Goal: Information Seeking & Learning: Learn about a topic

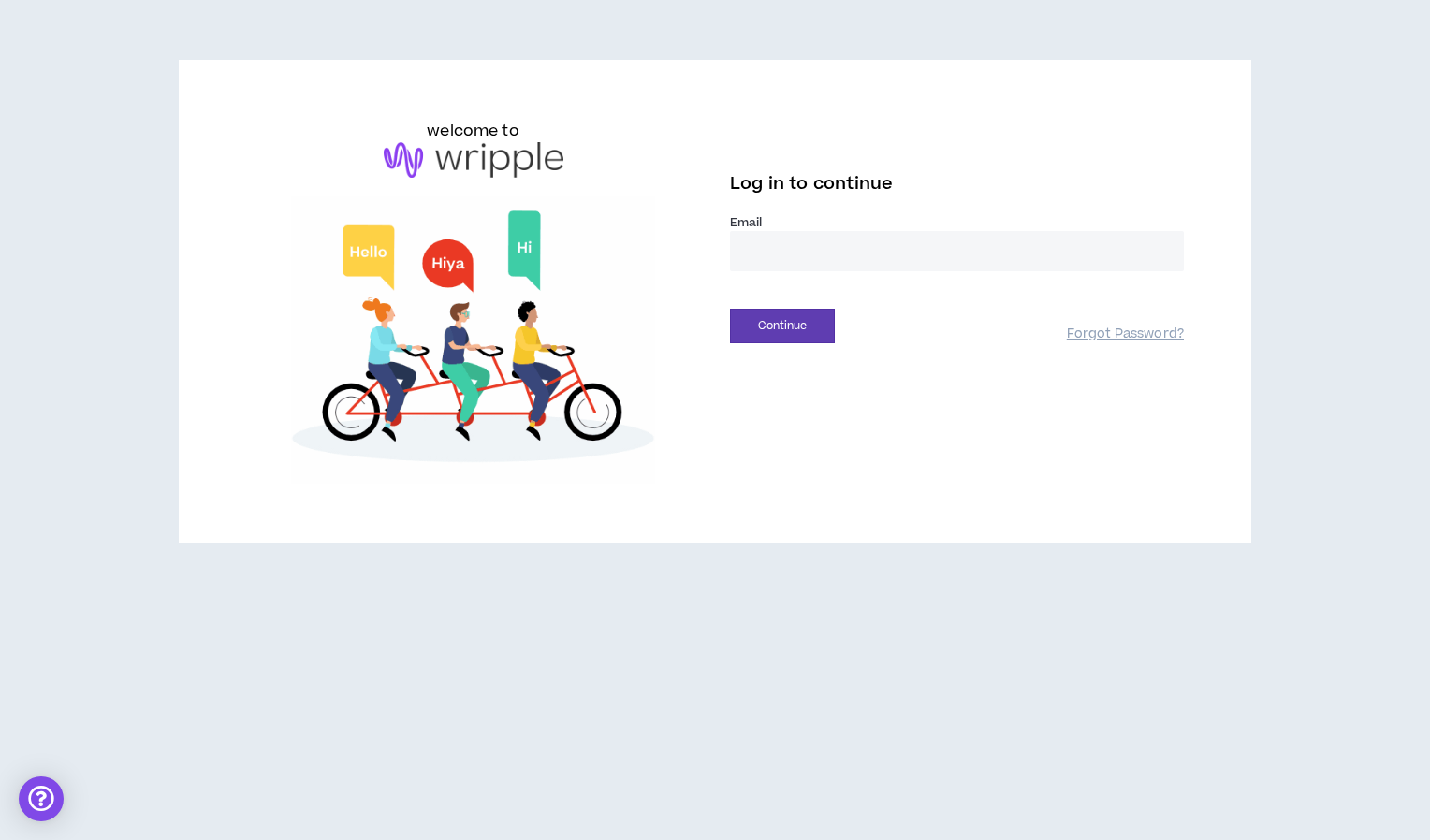
click at [777, 250] on input "email" at bounding box center [957, 251] width 454 height 40
type input "**********"
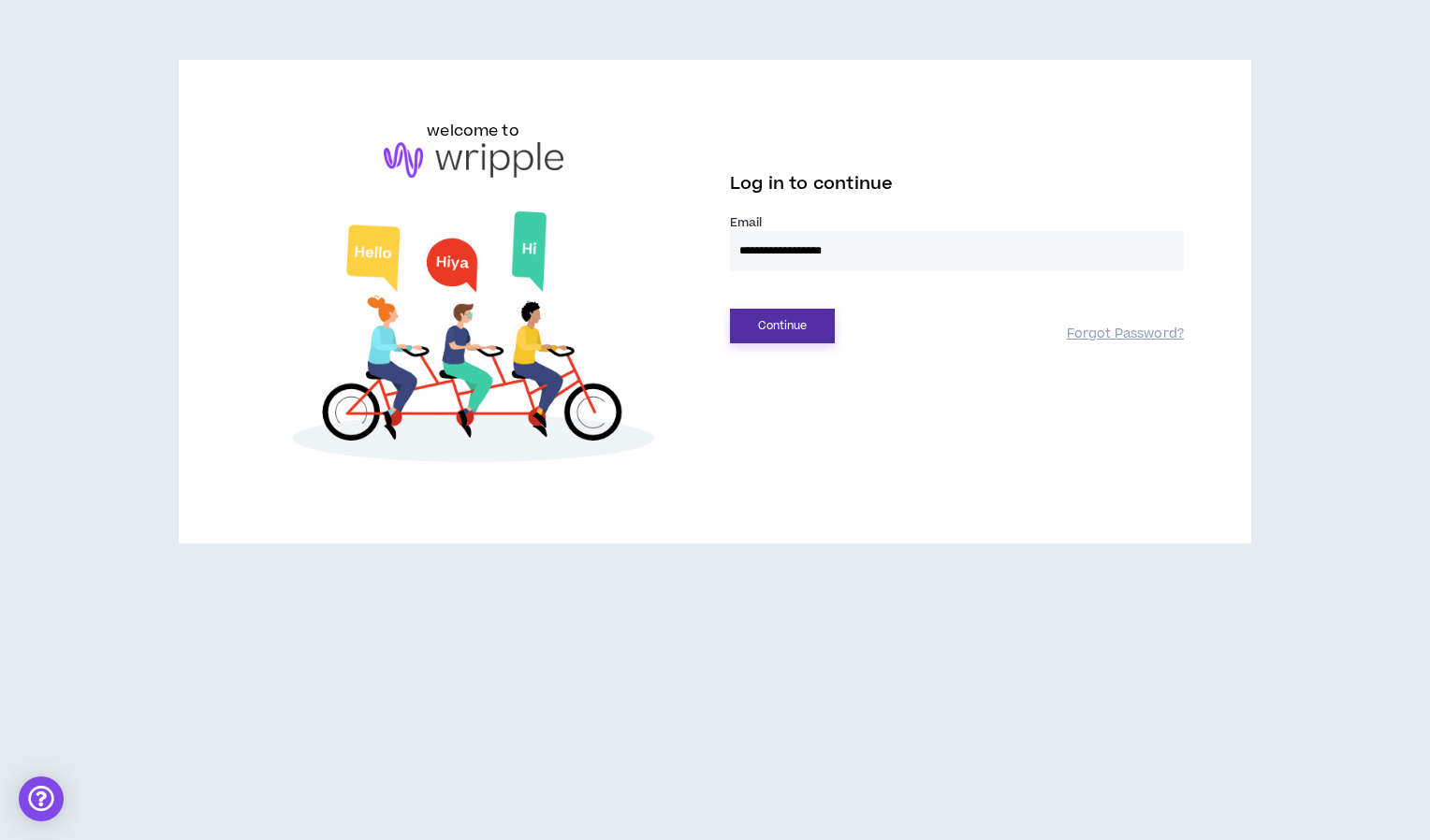
click at [743, 342] on button "Continue" at bounding box center [782, 326] width 105 height 35
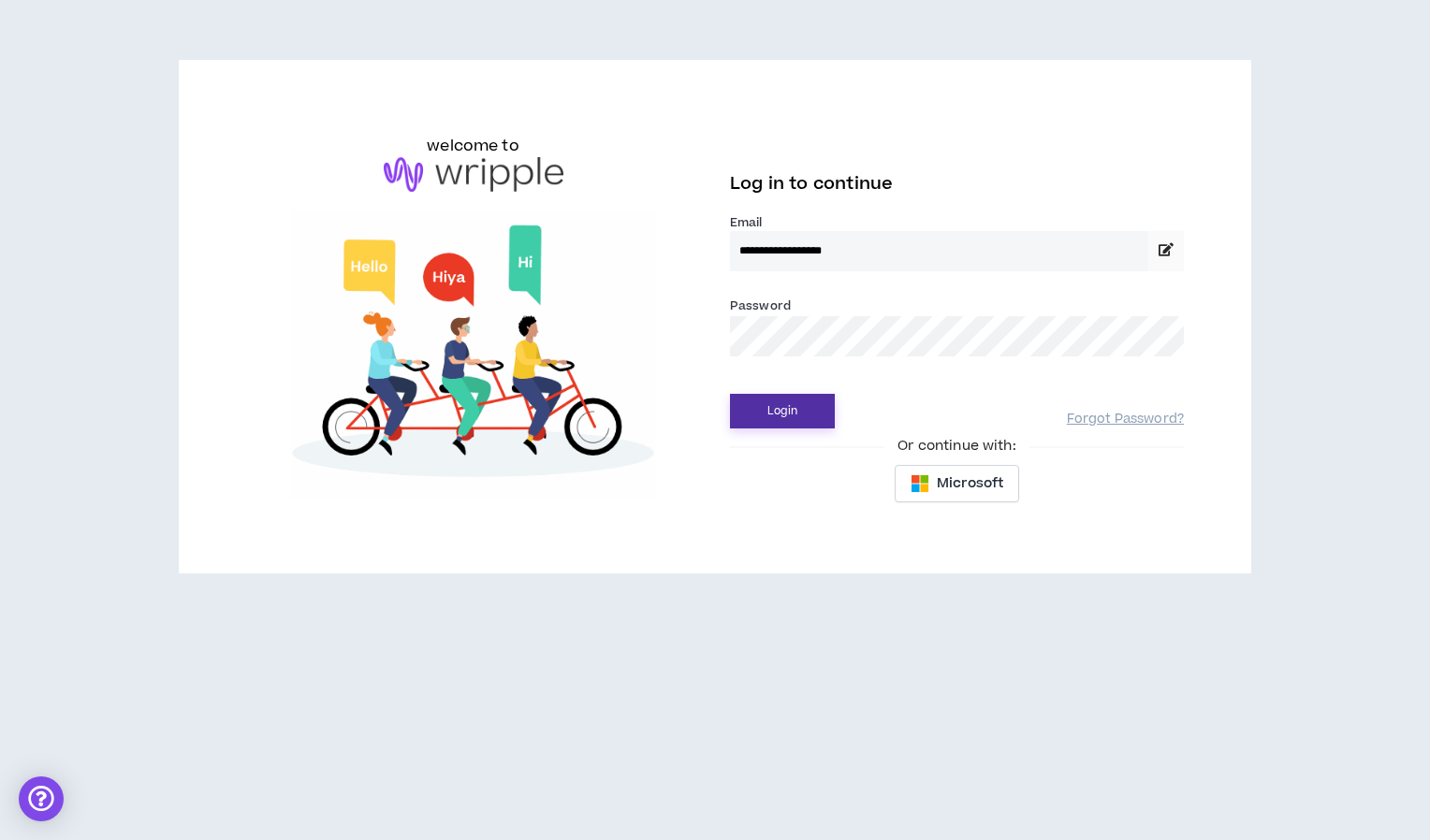
click at [758, 395] on button "Login" at bounding box center [782, 411] width 105 height 35
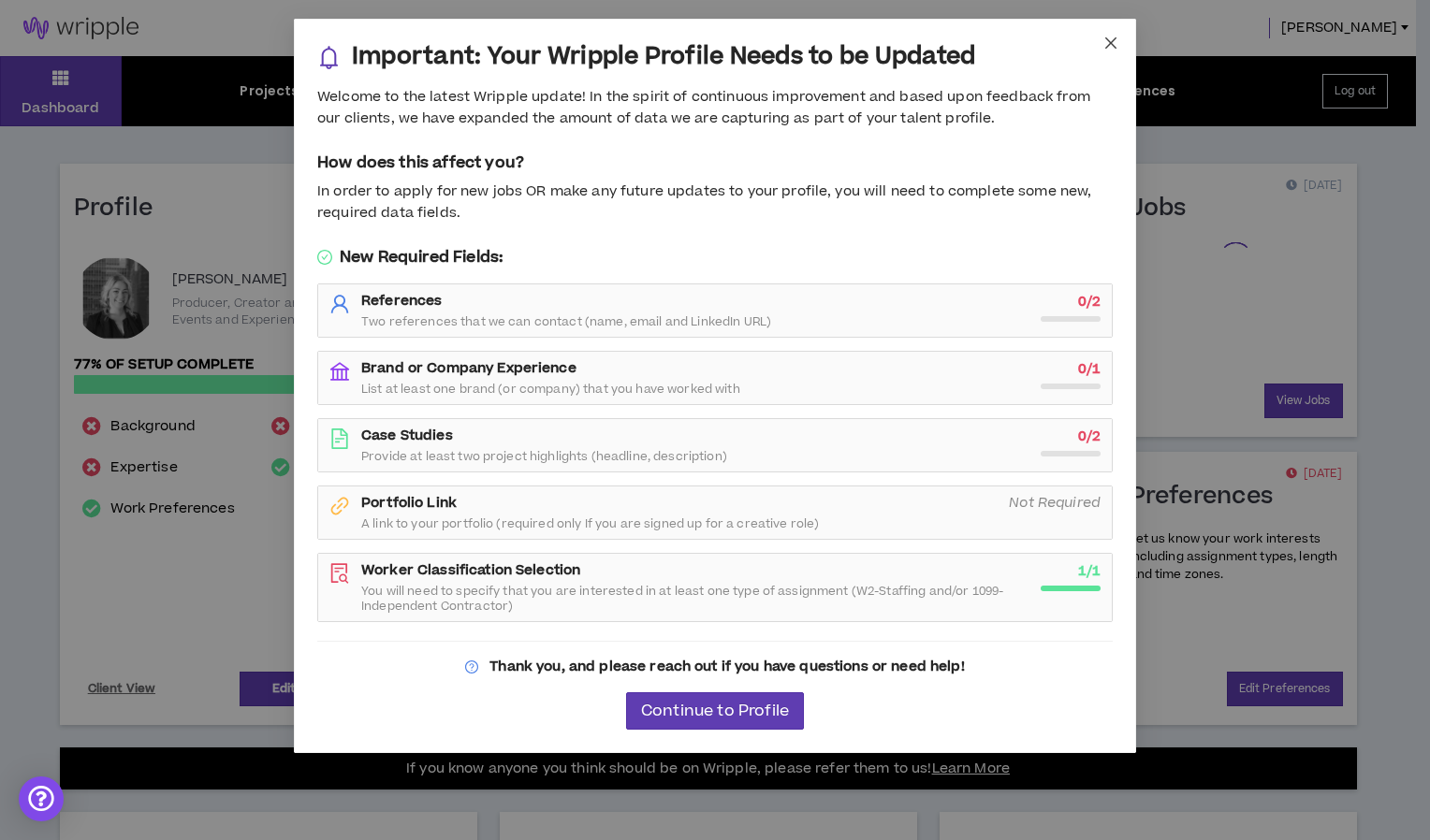
click at [1115, 41] on icon "close" at bounding box center [1110, 43] width 15 height 15
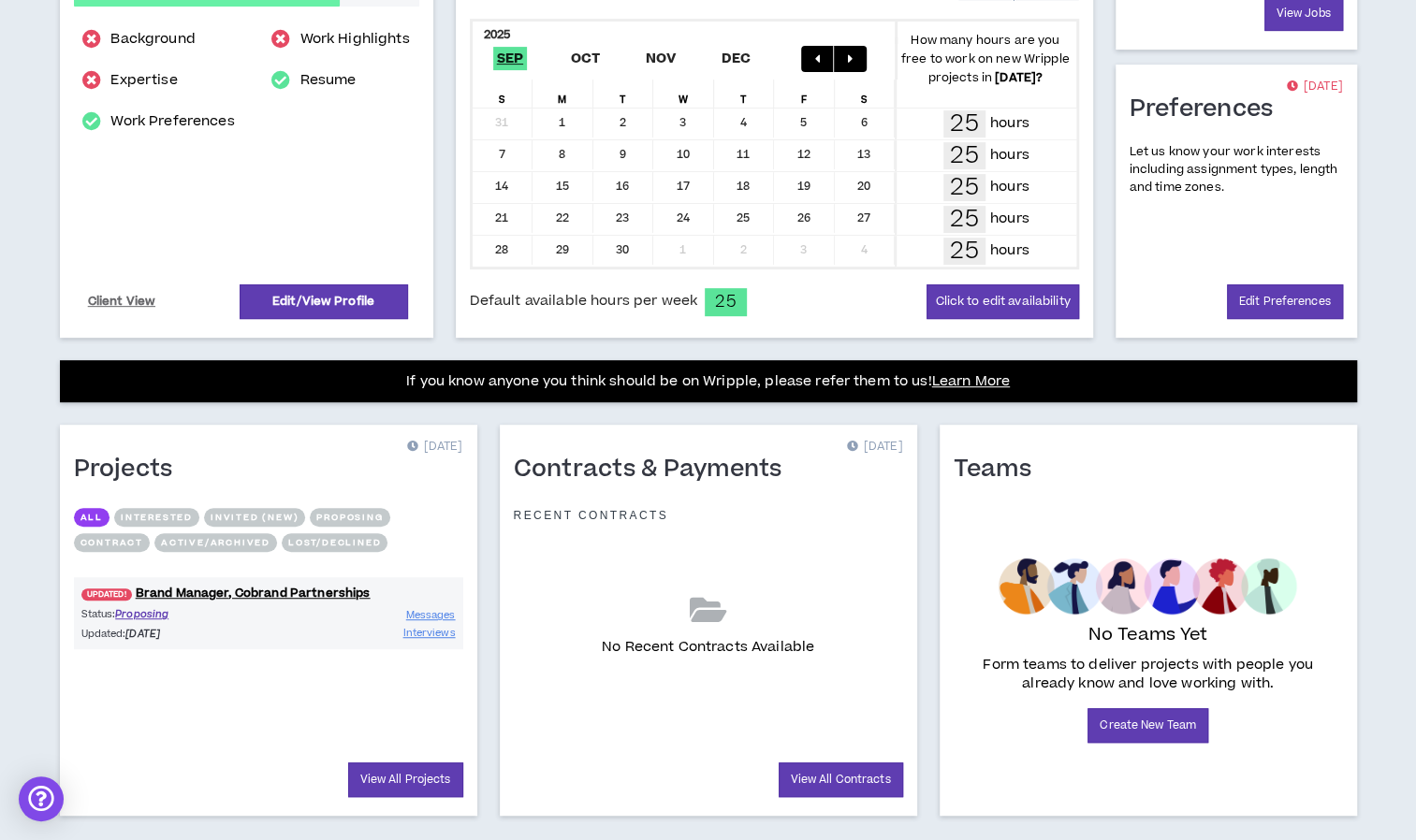
scroll to position [419, 0]
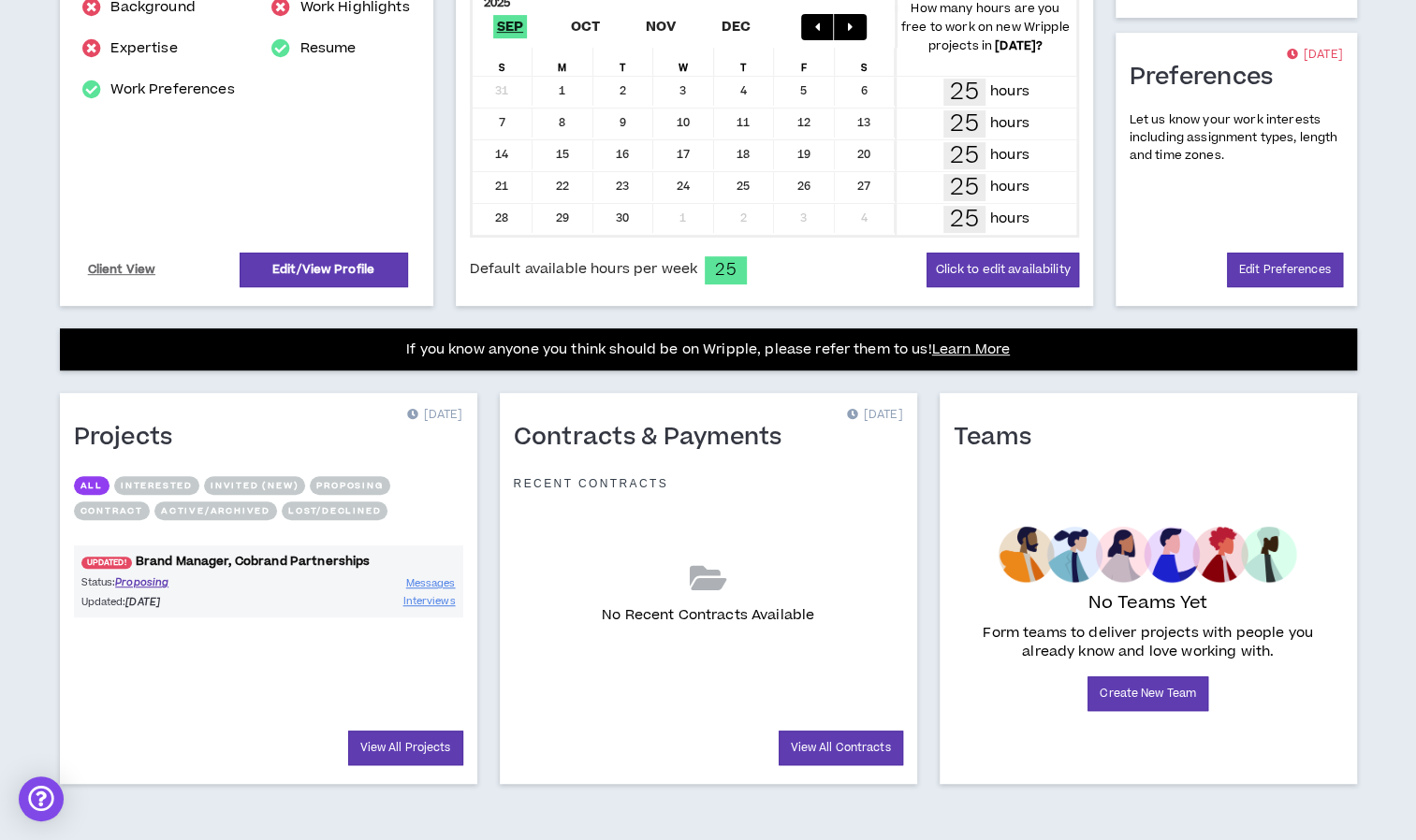
click at [223, 554] on link "UPDATED! Brand Manager, Cobrand Partnerships" at bounding box center [268, 562] width 389 height 18
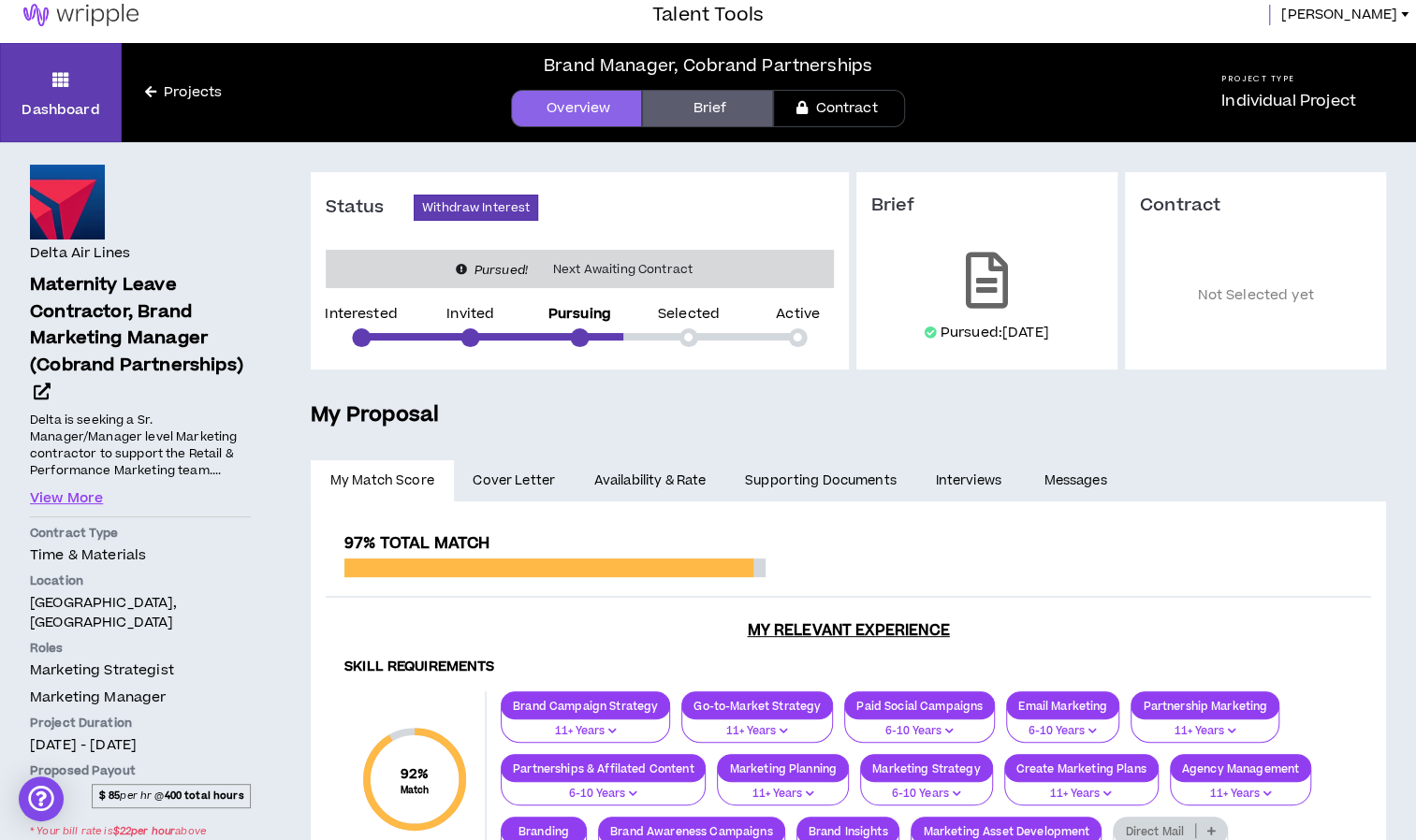
scroll to position [15, 0]
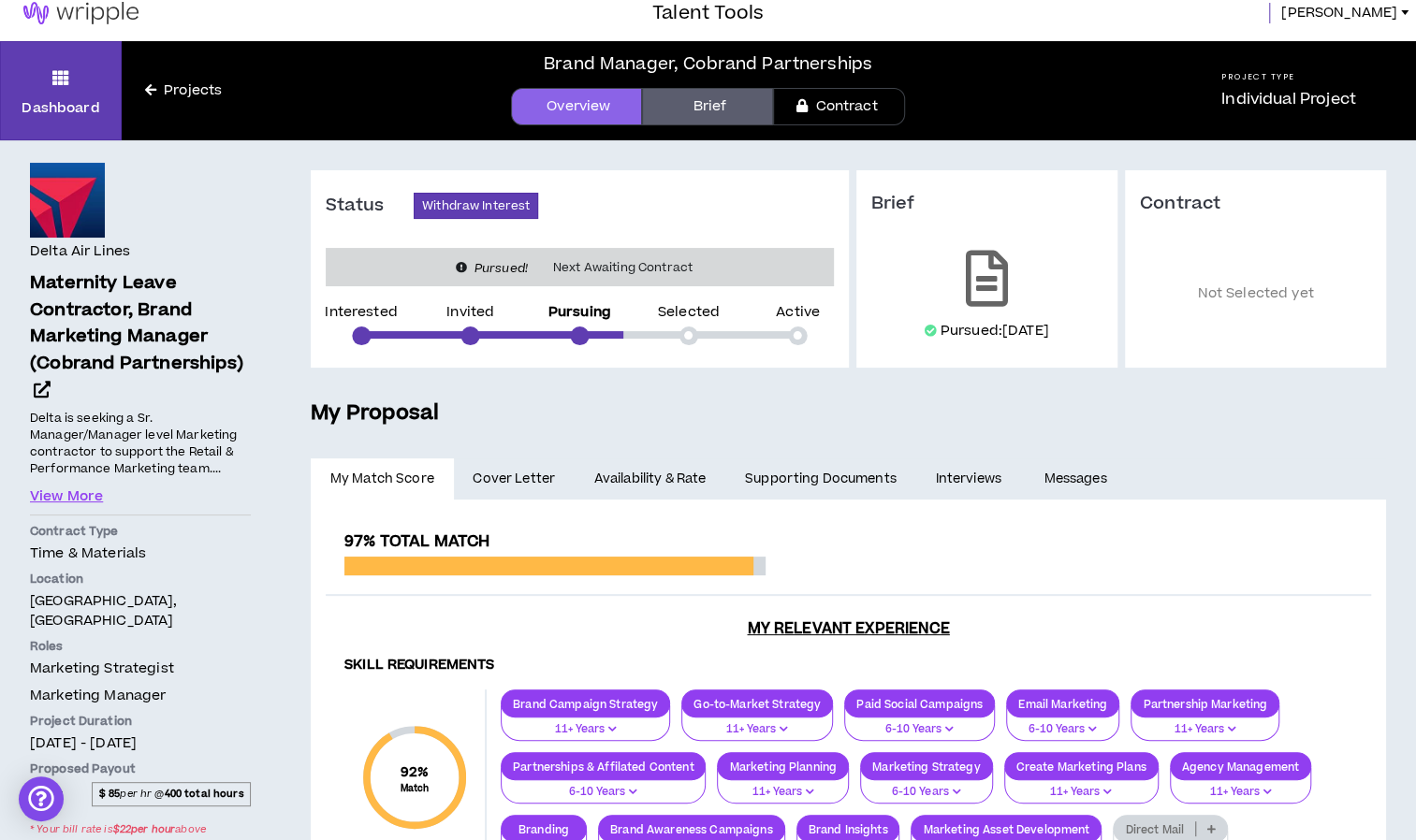
click at [1069, 476] on link "Messages" at bounding box center [1078, 479] width 106 height 41
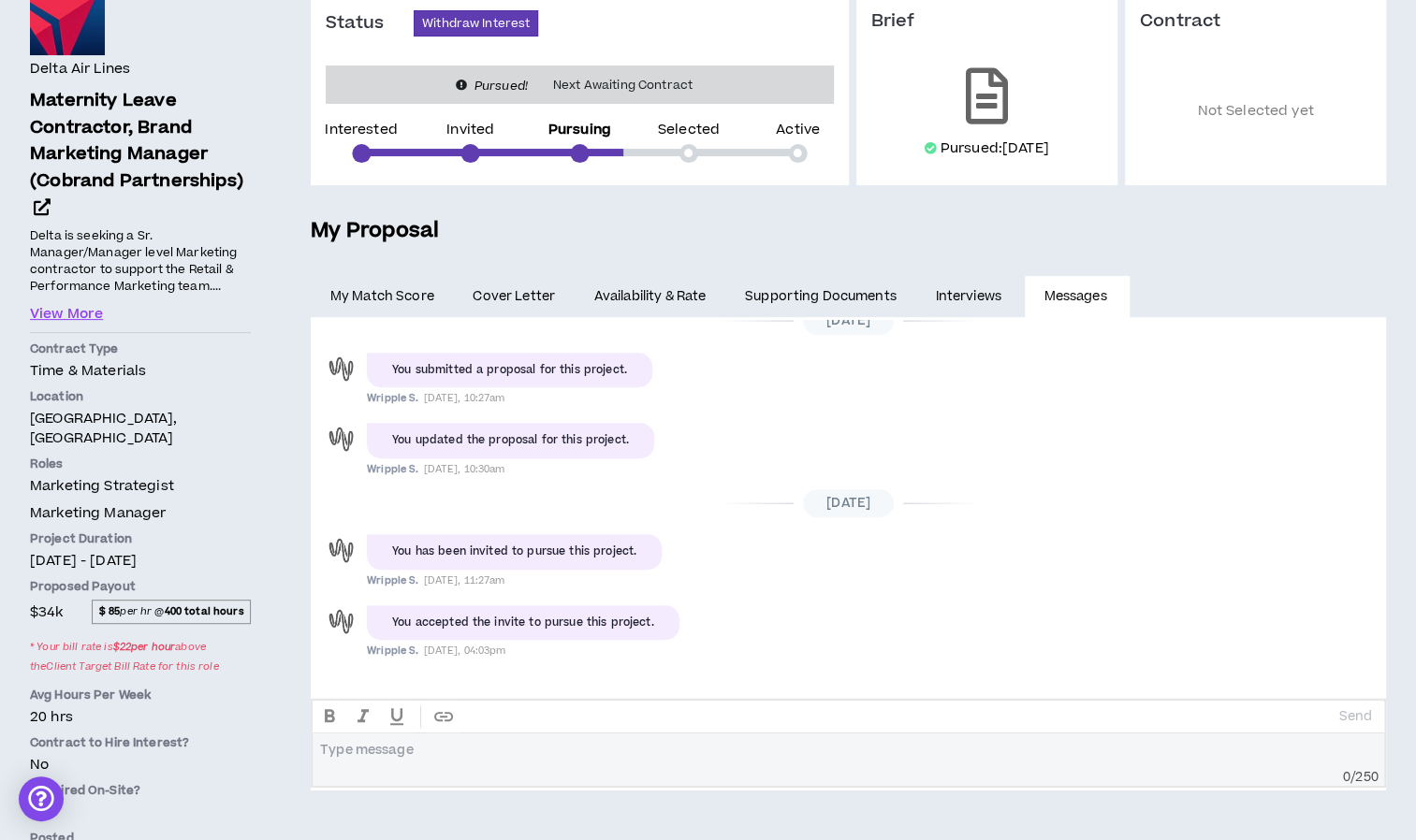
scroll to position [229, 0]
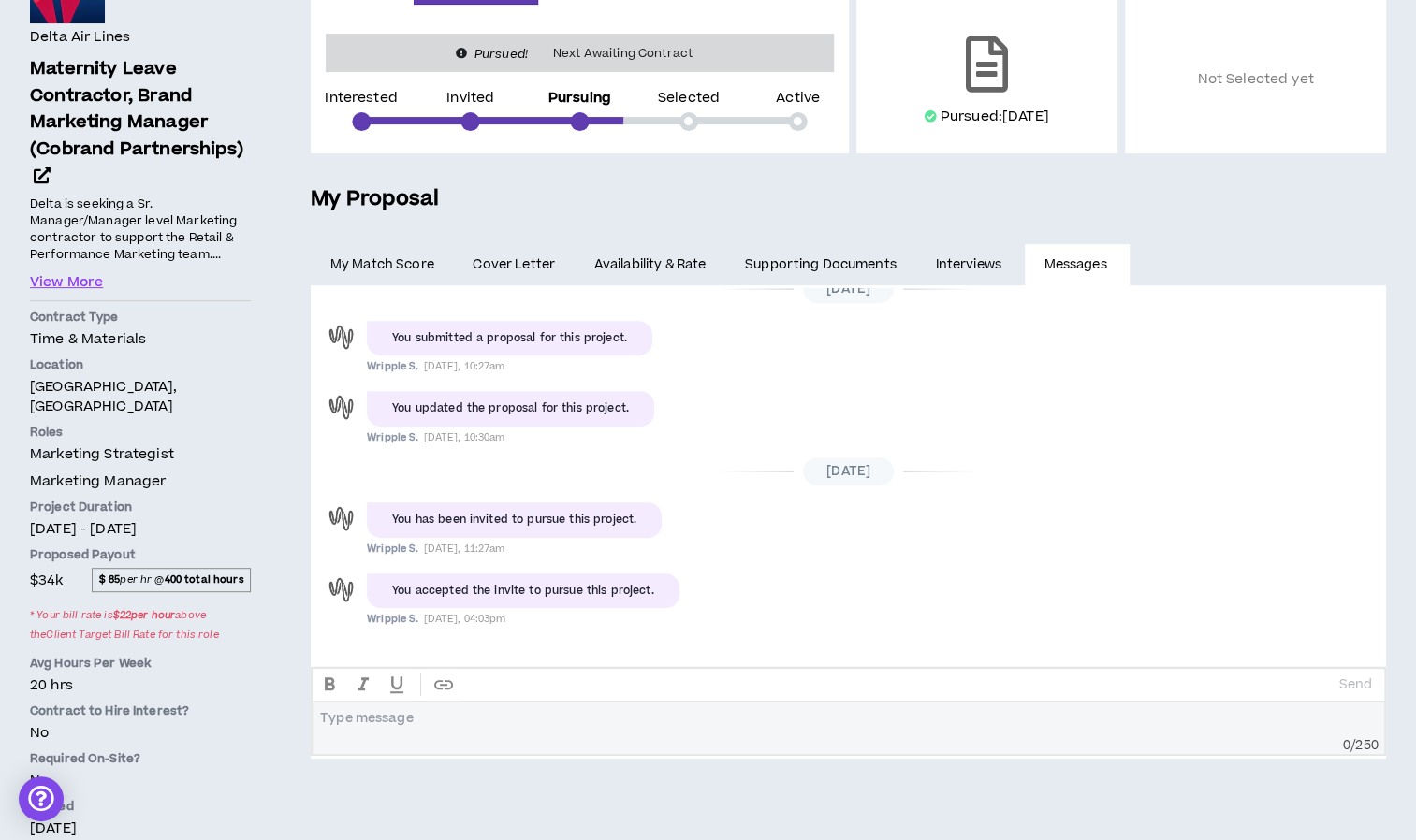
click at [953, 264] on link "Interviews" at bounding box center [970, 264] width 109 height 41
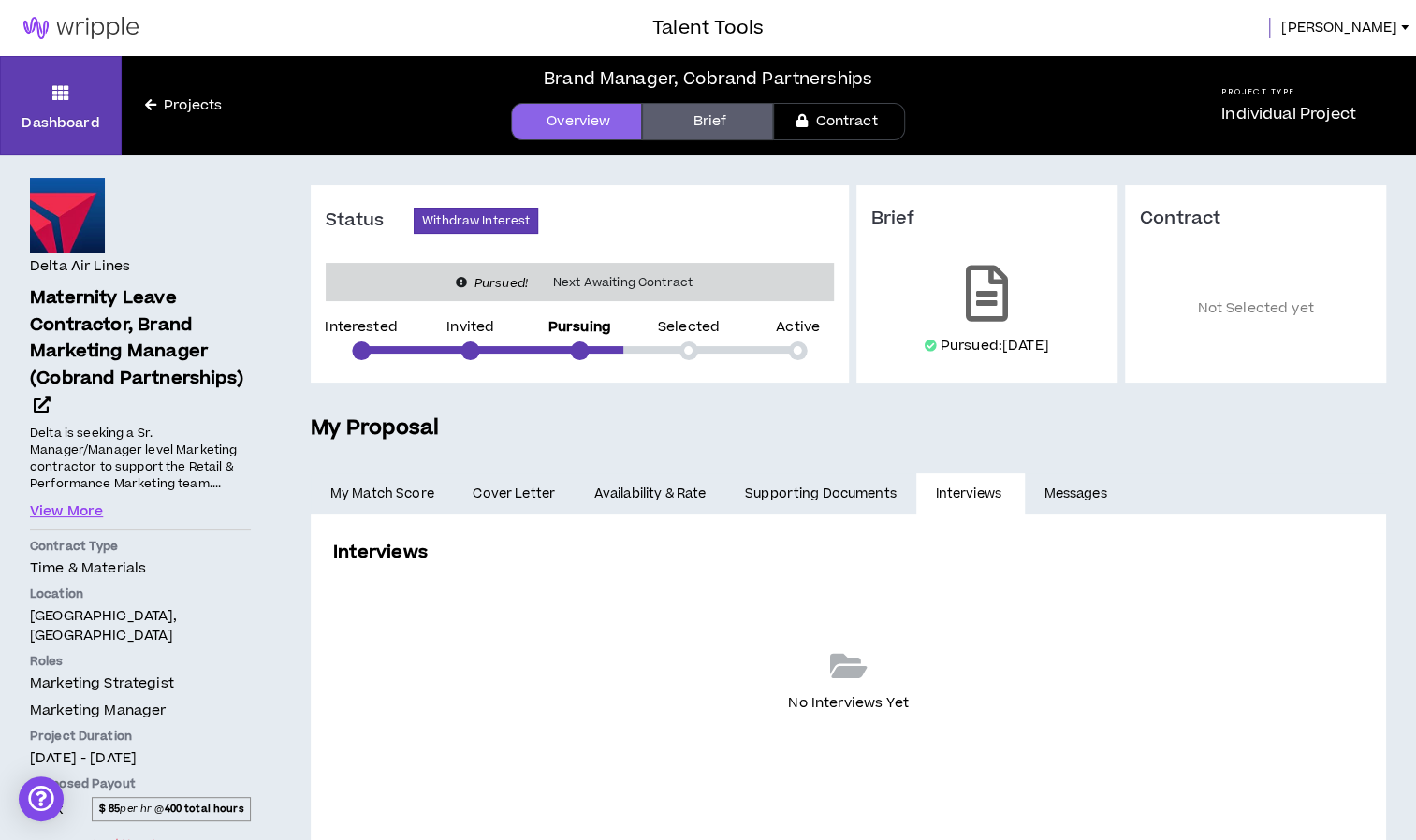
click at [761, 501] on link "Supporting Documents" at bounding box center [820, 494] width 190 height 41
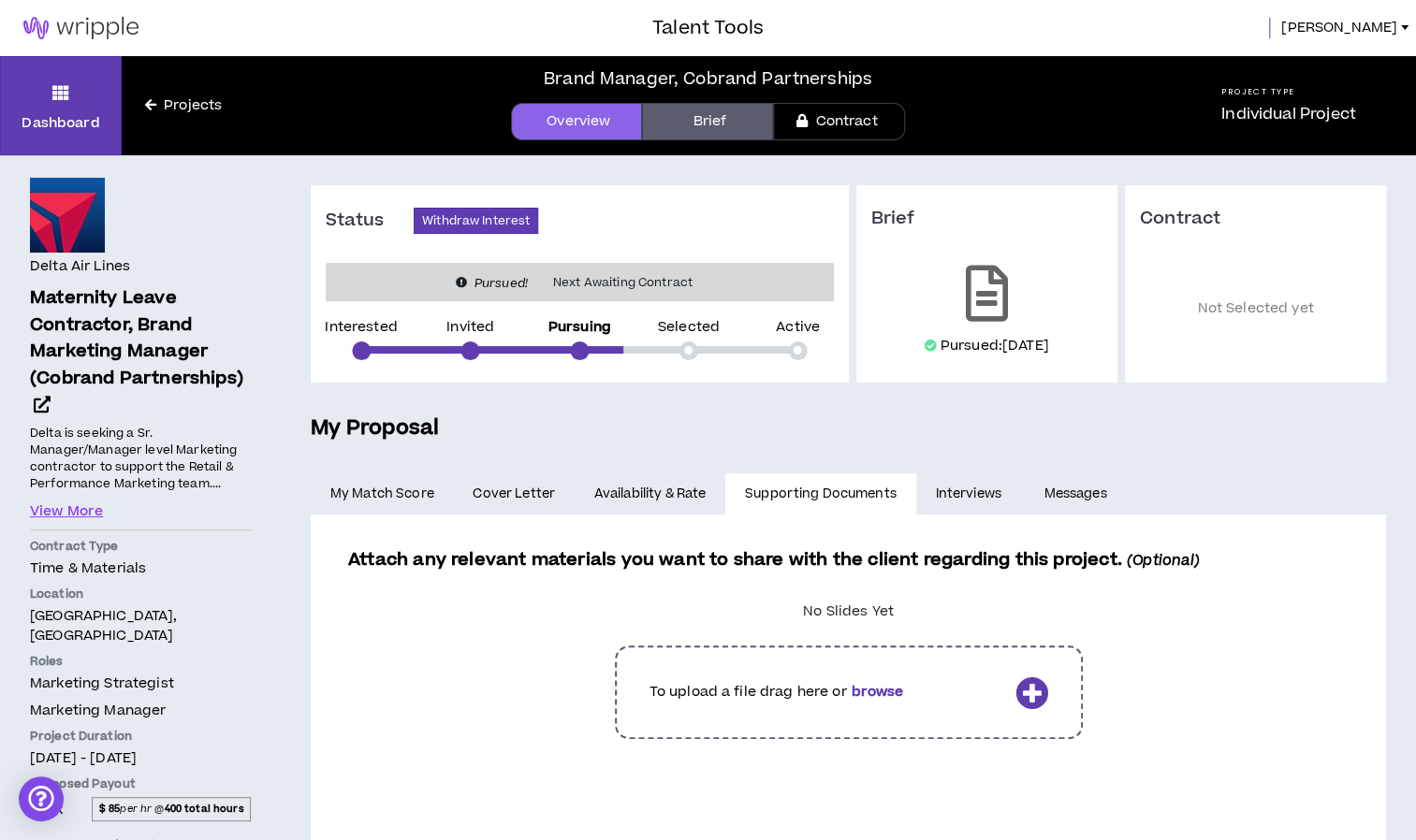
click at [668, 500] on link "Availability & Rate" at bounding box center [650, 494] width 151 height 41
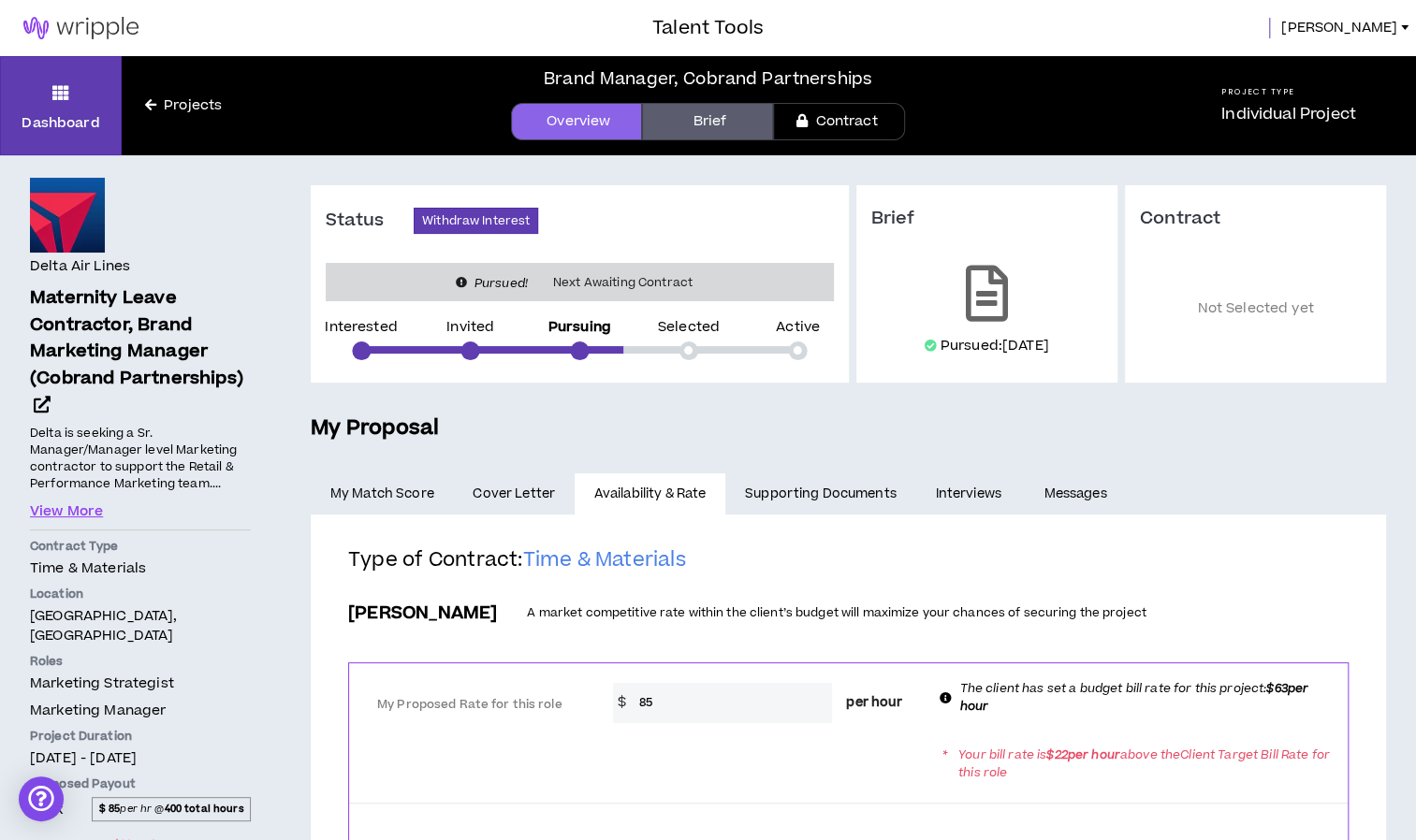
click at [511, 498] on span "Cover Letter" at bounding box center [514, 494] width 82 height 21
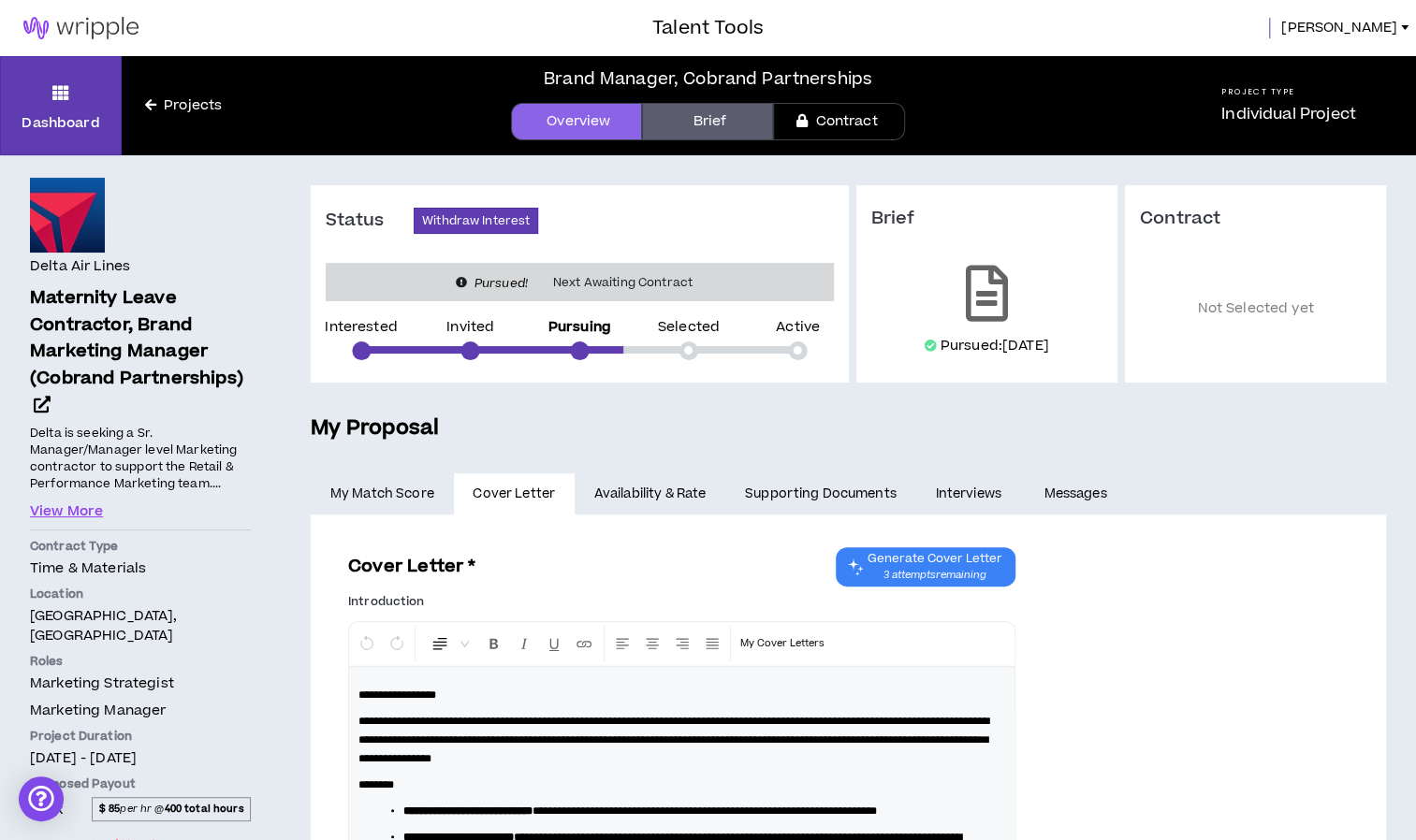
click at [363, 496] on link "My Match Score" at bounding box center [382, 494] width 143 height 41
